Goal: Transaction & Acquisition: Purchase product/service

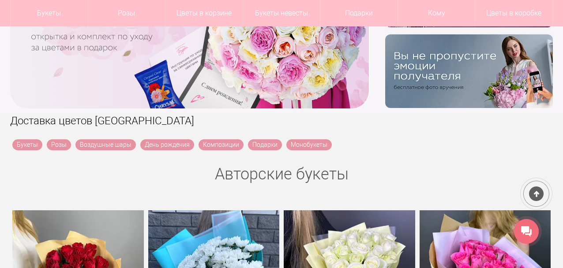
scroll to position [221, 0]
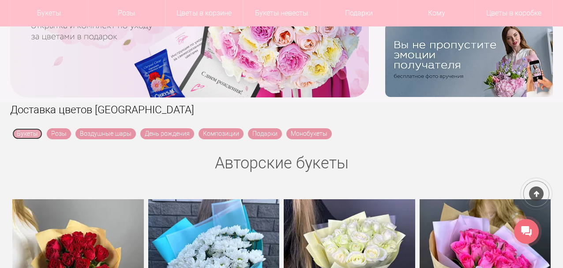
click at [27, 134] on link "Букеты" at bounding box center [27, 133] width 30 height 11
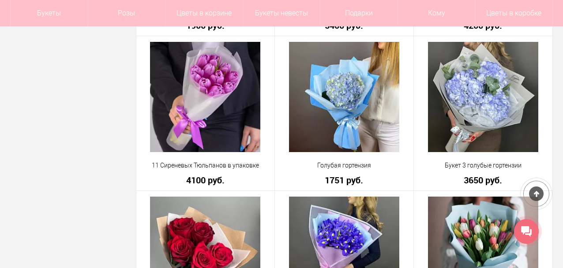
scroll to position [1588, 0]
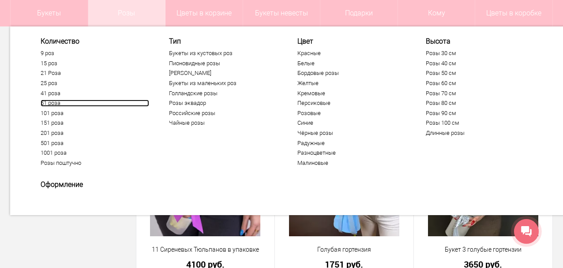
click at [57, 104] on link "51 роза" at bounding box center [95, 103] width 108 height 7
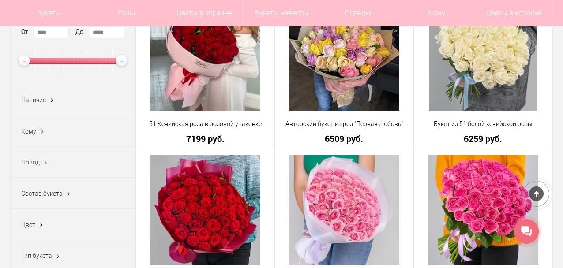
scroll to position [132, 0]
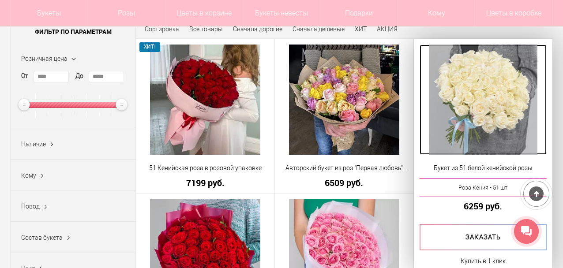
click at [483, 97] on img at bounding box center [483, 100] width 108 height 110
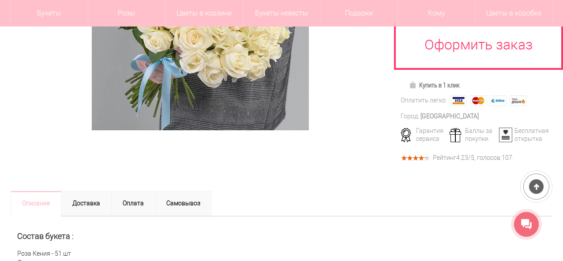
scroll to position [309, 0]
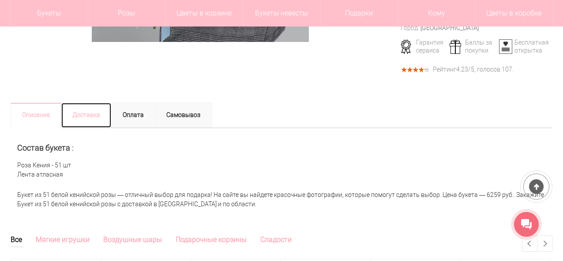
click at [88, 117] on link "Доставка" at bounding box center [86, 115] width 51 height 26
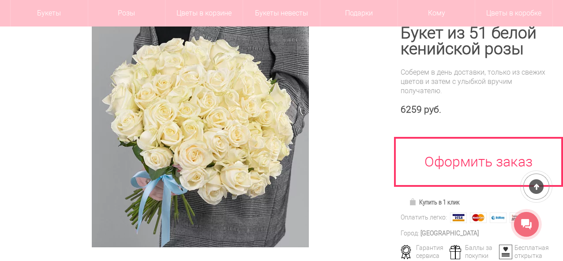
scroll to position [88, 0]
